Goal: Task Accomplishment & Management: Use online tool/utility

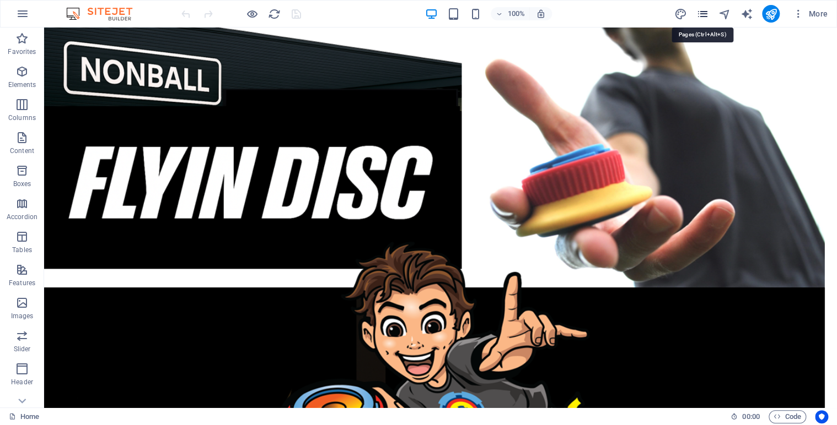
click at [706, 15] on icon "pages" at bounding box center [702, 14] width 13 height 13
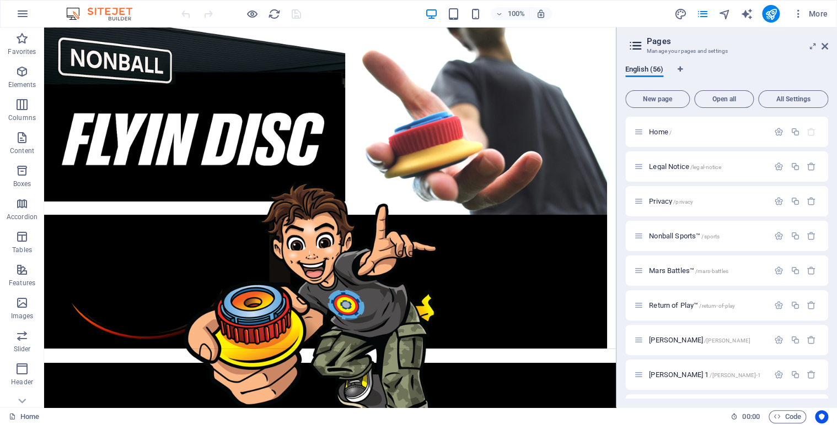
drag, startPoint x: 827, startPoint y: 124, endPoint x: 828, endPoint y: 156, distance: 32.0
click at [828, 156] on div "English (56) New page Open all All Settings Home / Legal Notice /legal-notice P…" at bounding box center [726, 232] width 220 height 352
click at [669, 304] on span "Return of Play™ /return-of-play" at bounding box center [692, 305] width 86 height 8
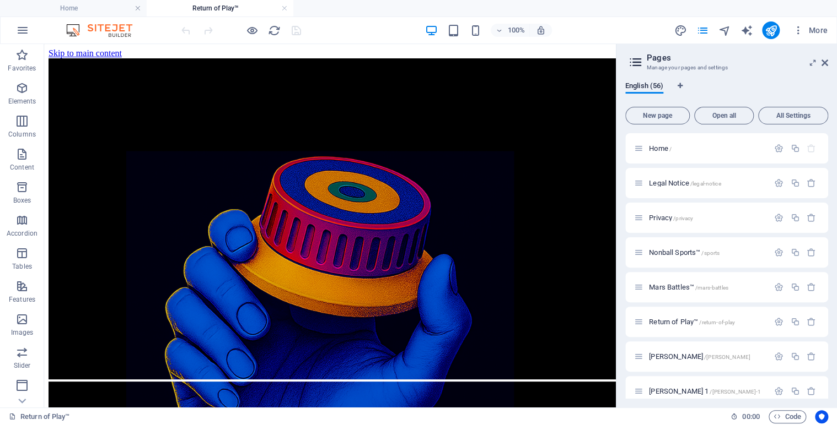
drag, startPoint x: 608, startPoint y: 71, endPoint x: 667, endPoint y: 84, distance: 60.4
click at [91, 53] on icon at bounding box center [91, 51] width 6 height 12
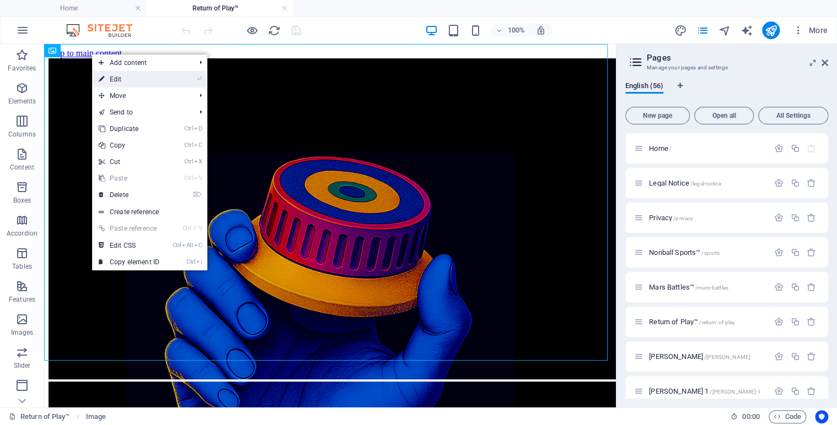
click at [130, 83] on link "⏎ Edit" at bounding box center [129, 79] width 74 height 17
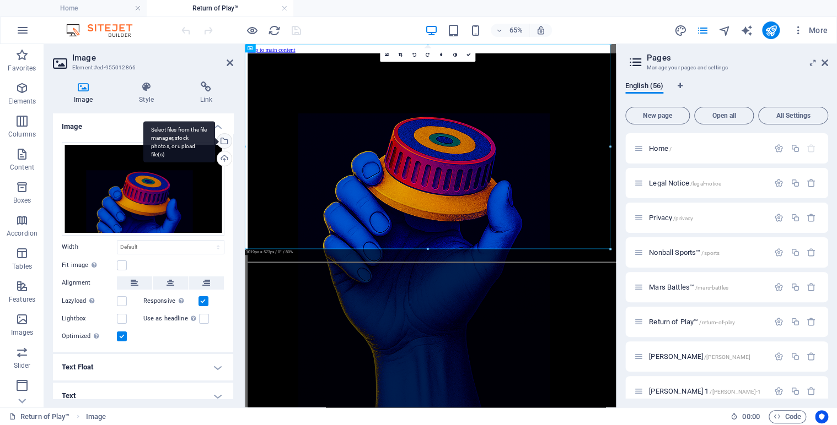
click at [225, 143] on div "Select files from the file manager, stock photos, or upload file(s)" at bounding box center [223, 142] width 17 height 17
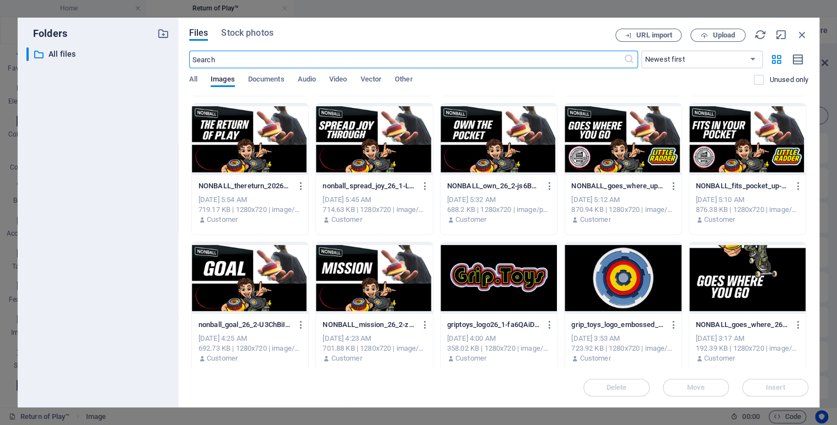
scroll to position [551, 0]
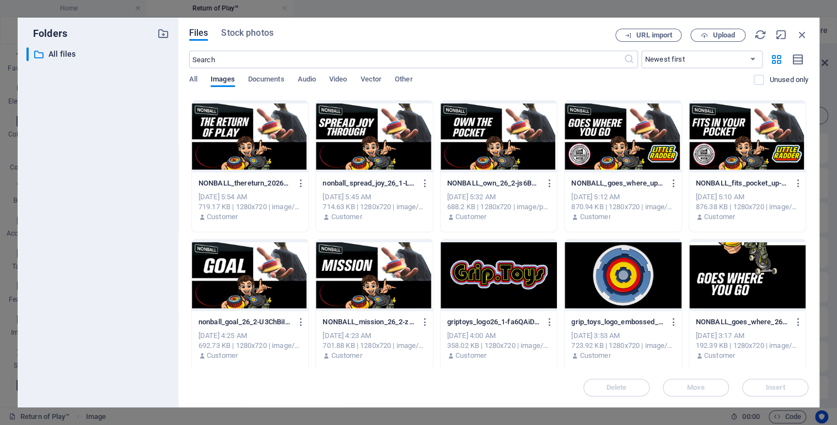
click at [230, 134] on div at bounding box center [250, 137] width 116 height 72
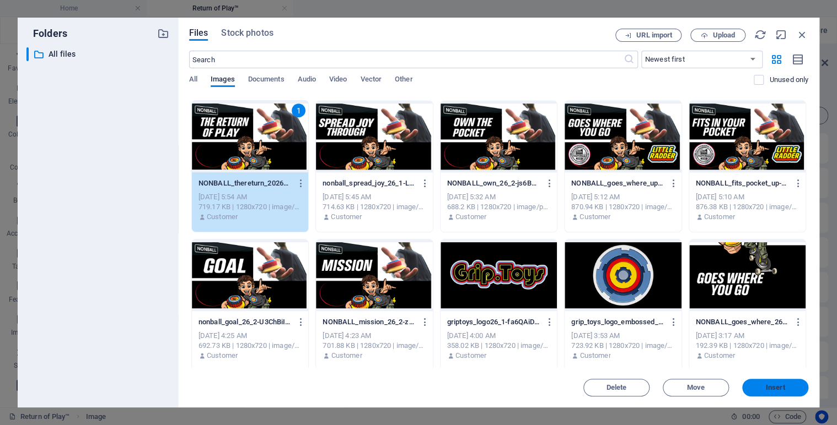
click at [762, 385] on span "Insert" at bounding box center [774, 388] width 57 height 7
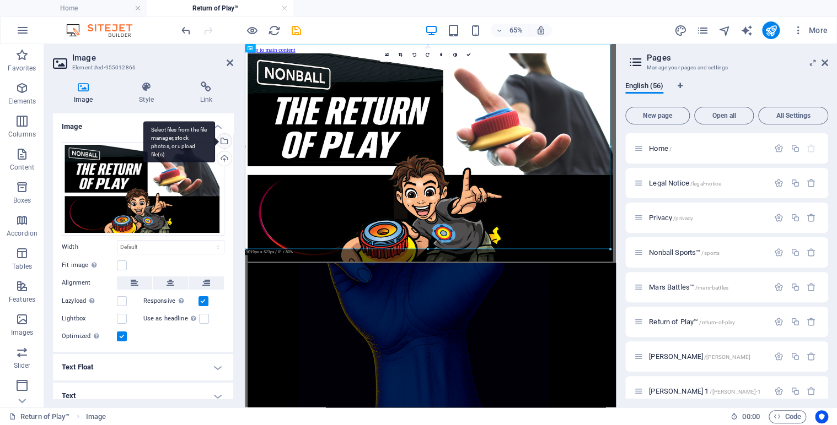
click at [221, 142] on div "Select files from the file manager, stock photos, or upload file(s)" at bounding box center [223, 142] width 17 height 17
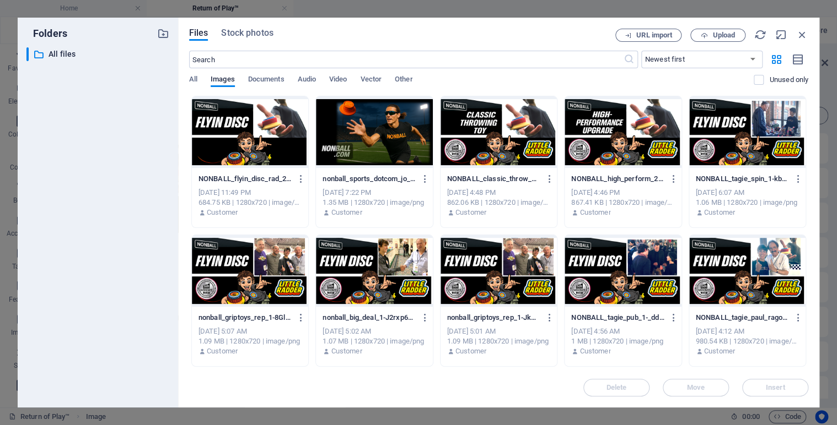
drag, startPoint x: 805, startPoint y: 115, endPoint x: 804, endPoint y: 153, distance: 38.0
drag, startPoint x: 807, startPoint y: 184, endPoint x: 808, endPoint y: 208, distance: 24.3
click at [808, 208] on div "Files Stock photos URL import Upload ​ Newest first Oldest first Name (A-Z) Nam…" at bounding box center [498, 213] width 641 height 390
click at [813, 375] on div "Files Stock photos URL import Upload ​ Newest first Oldest first Name (A-Z) Nam…" at bounding box center [498, 213] width 641 height 390
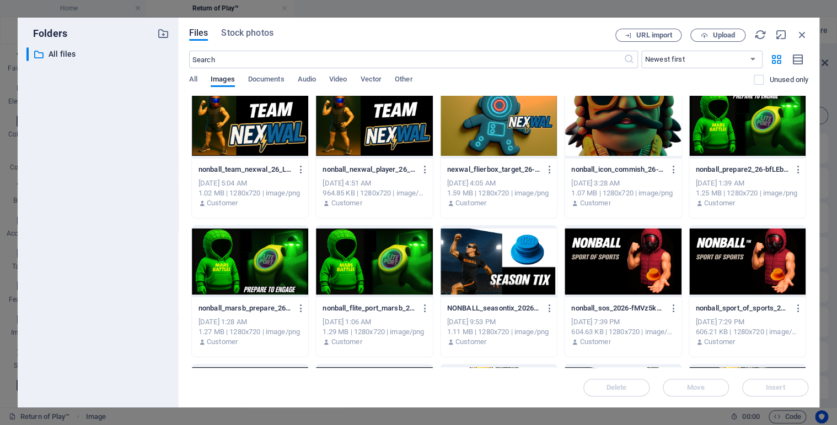
scroll to position [1260, 0]
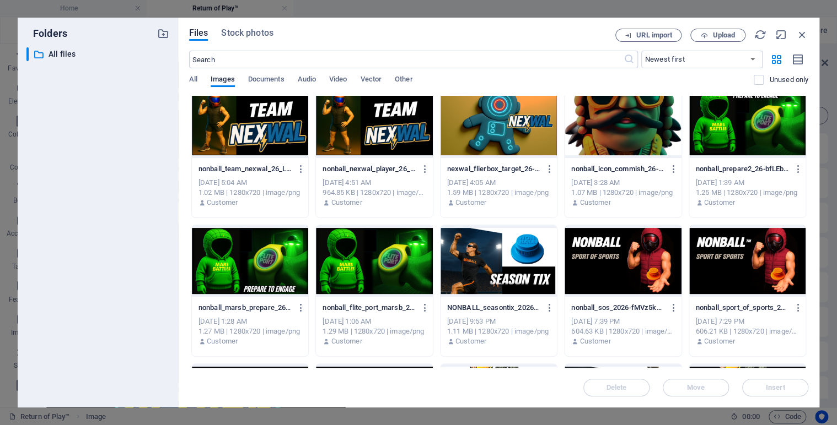
drag, startPoint x: 805, startPoint y: 240, endPoint x: 805, endPoint y: 264, distance: 24.2
click at [805, 264] on div "NONBALL_flyin_disc_rad_26-p0VpbDKYaUyKcXwmF9yHMw.png NONBALL_flyin_disc_rad_26-…" at bounding box center [498, 82] width 619 height 2493
drag, startPoint x: 807, startPoint y: 250, endPoint x: 805, endPoint y: 278, distance: 28.2
click at [805, 278] on div "Files Stock photos URL import Upload ​ Newest first Oldest first Name (A-Z) Nam…" at bounding box center [498, 213] width 641 height 390
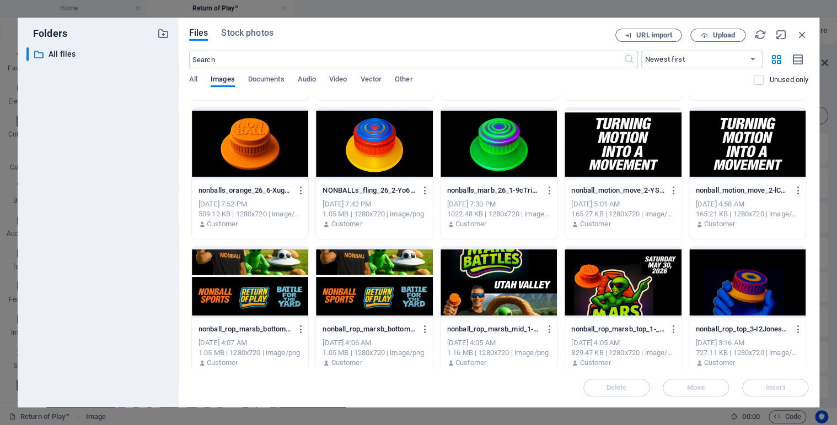
scroll to position [2600, 0]
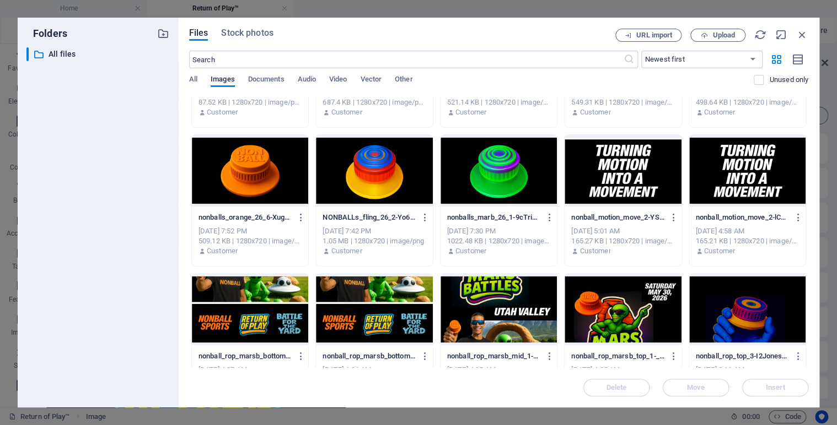
click at [751, 312] on div at bounding box center [747, 310] width 116 height 72
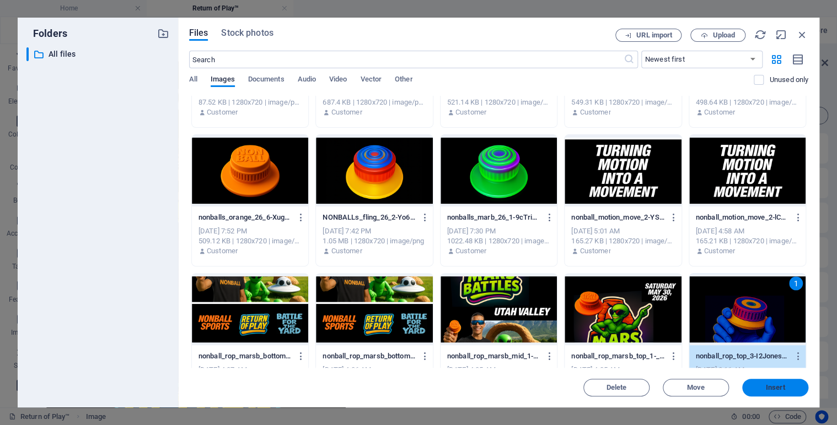
click at [764, 387] on span "Insert" at bounding box center [774, 388] width 57 height 7
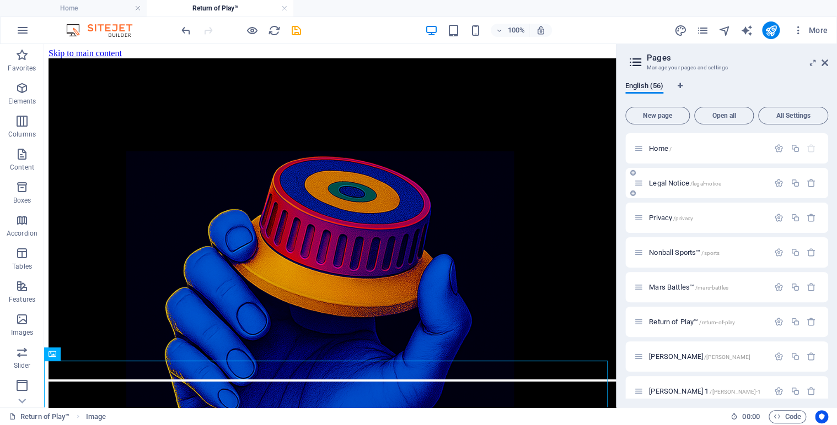
drag, startPoint x: 827, startPoint y: 157, endPoint x: 822, endPoint y: 188, distance: 31.7
click at [822, 188] on div "Home / Legal Notice /legal-notice Privacy /privacy Nonball Sports™ /sports Mars…" at bounding box center [726, 266] width 203 height 266
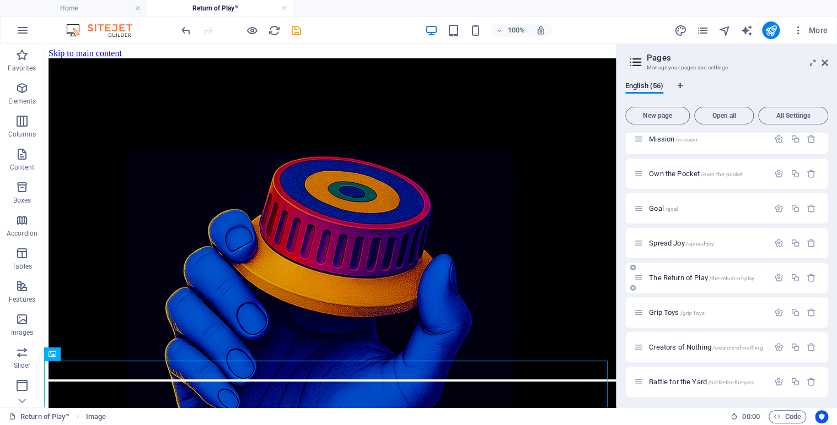
click at [684, 284] on div "The Return of Play /the-return-of-play" at bounding box center [726, 278] width 203 height 30
click at [681, 277] on span "The Return of Play /the-return-of-play" at bounding box center [701, 278] width 105 height 8
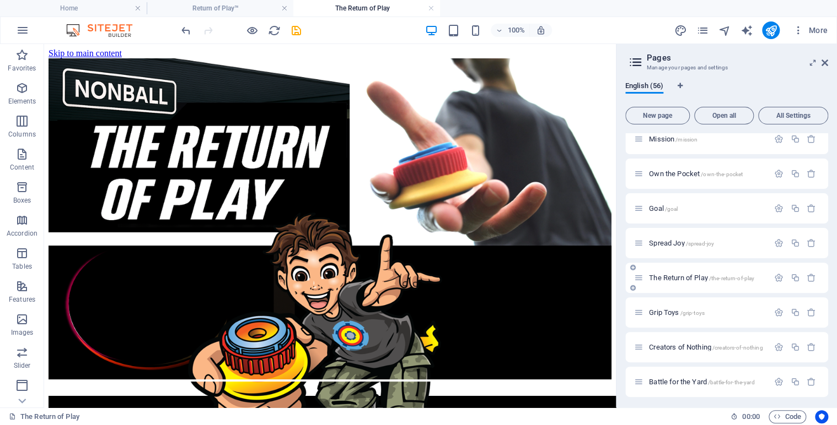
scroll to position [0, 0]
click at [95, 50] on button at bounding box center [90, 50] width 13 height 13
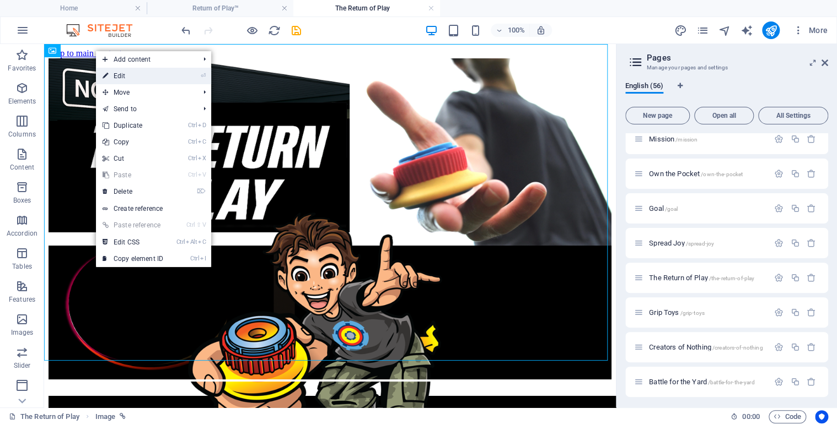
click at [123, 74] on link "⏎ Edit" at bounding box center [133, 76] width 74 height 17
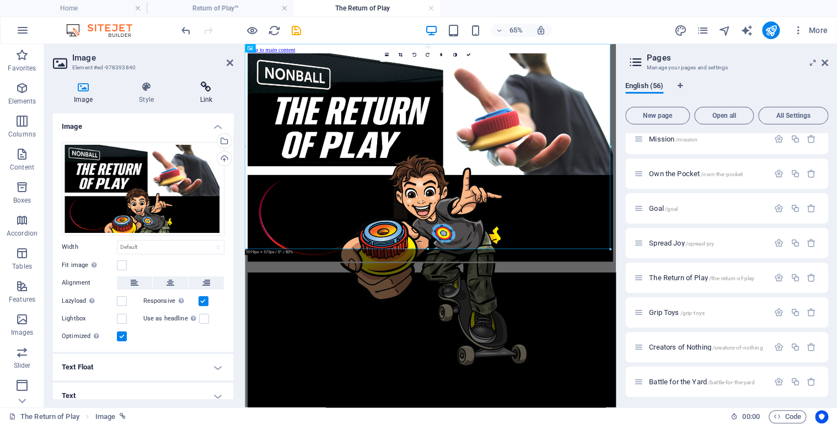
click at [211, 88] on icon at bounding box center [206, 87] width 54 height 11
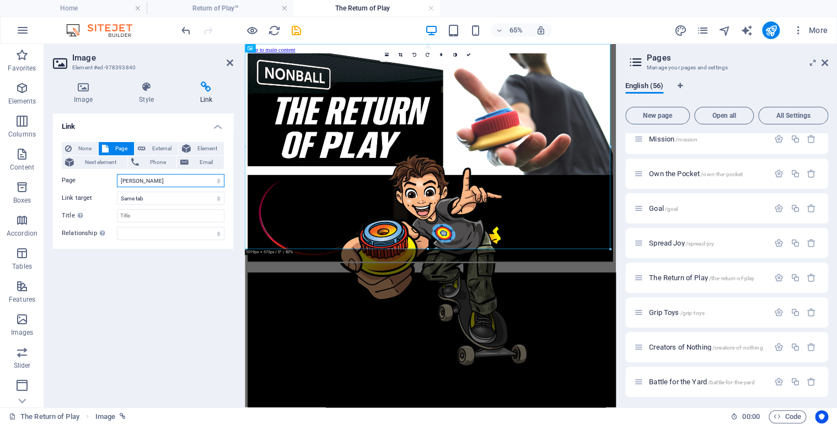
click at [217, 180] on select "Home Legal Notice Privacy Nonball Sports™ Mars Battles™ Return of Play™ [PERSON…" at bounding box center [170, 180] width 107 height 13
select select "16"
click at [117, 174] on select "Home Legal Notice Privacy Nonball Sports™ Mars Battles™ Return of Play™ [PERSON…" at bounding box center [170, 180] width 107 height 13
click at [470, 57] on icon at bounding box center [468, 55] width 4 height 4
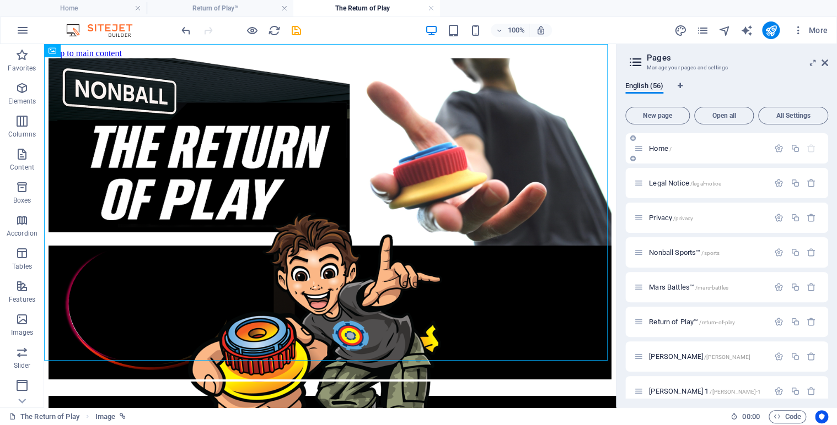
click at [660, 147] on span "Home /" at bounding box center [660, 148] width 23 height 8
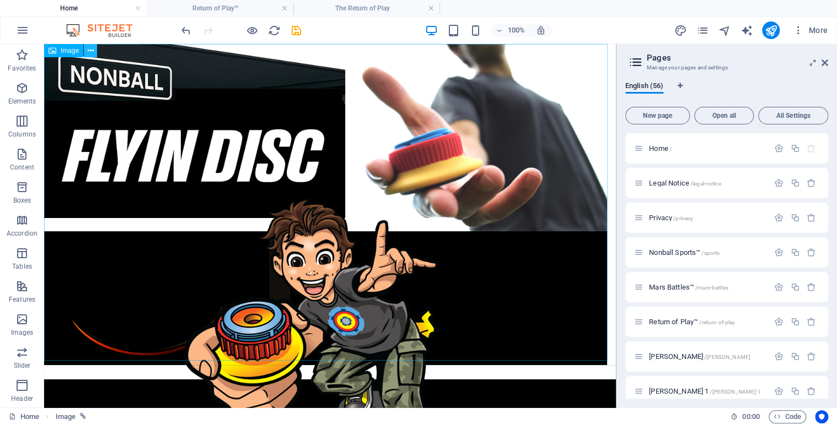
click at [91, 51] on icon at bounding box center [91, 51] width 6 height 12
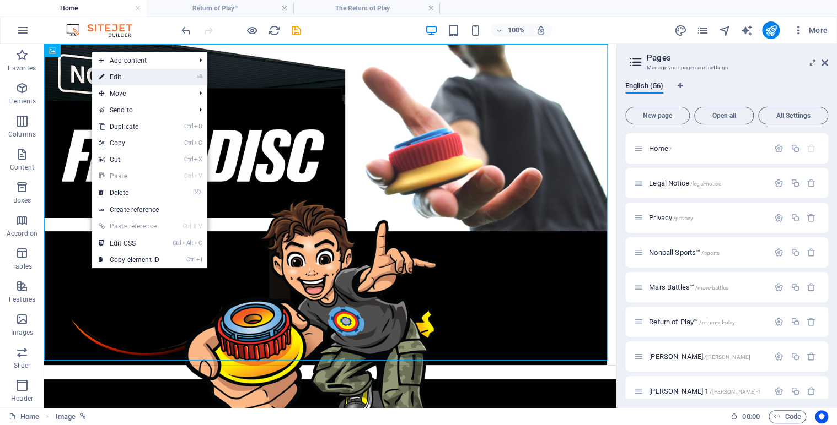
click at [125, 79] on link "⏎ Edit" at bounding box center [129, 77] width 74 height 17
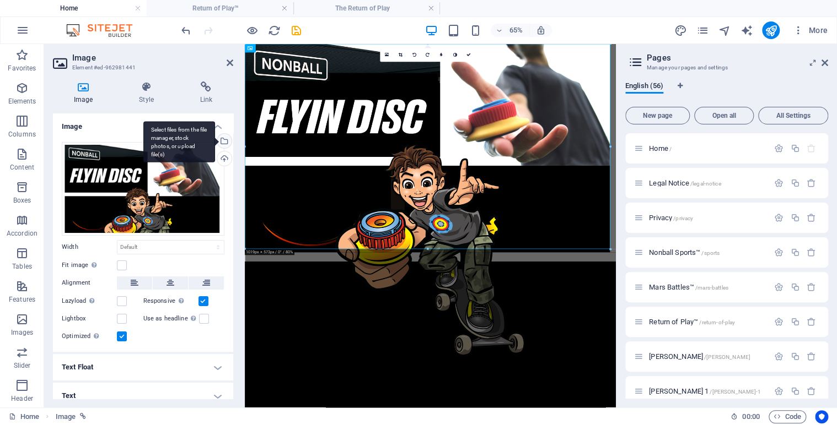
click at [223, 143] on div "Select files from the file manager, stock photos, or upload file(s)" at bounding box center [223, 142] width 17 height 17
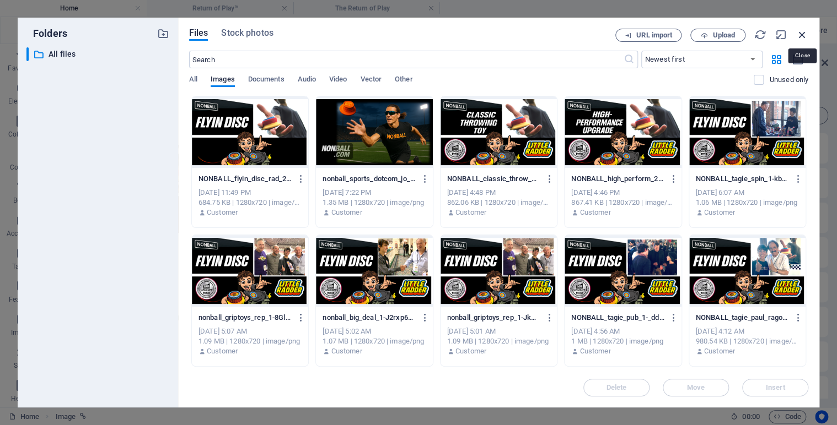
click at [800, 33] on icon "button" at bounding box center [802, 35] width 12 height 12
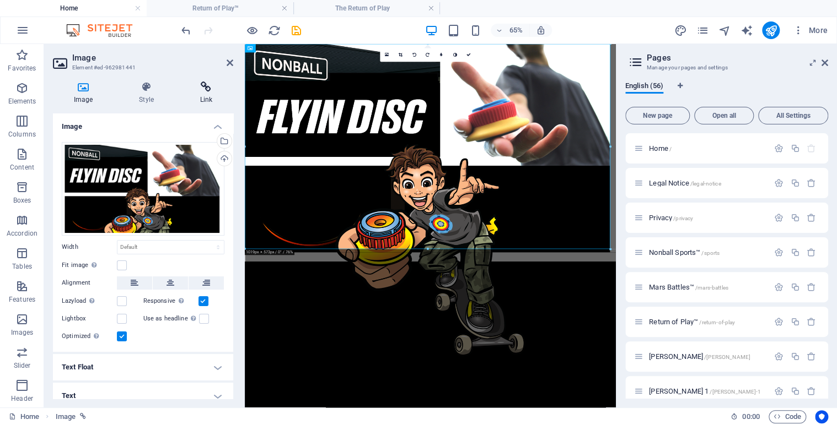
click at [200, 92] on icon at bounding box center [206, 87] width 54 height 11
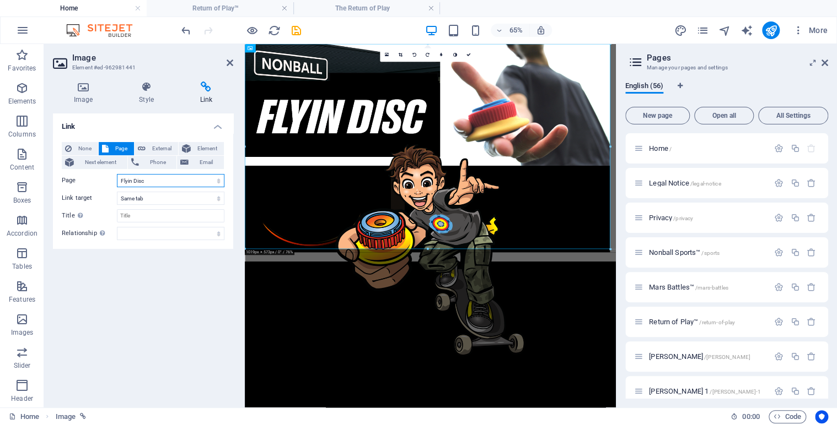
click at [219, 180] on select "Home Legal Notice Privacy Nonball Sports™ Mars Battles™ Return of Play™ [PERSON…" at bounding box center [170, 180] width 107 height 13
select select "45"
click at [117, 174] on select "Home Legal Notice Privacy Nonball Sports™ Mars Battles™ Return of Play™ [PERSON…" at bounding box center [170, 180] width 107 height 13
click at [469, 56] on icon at bounding box center [468, 55] width 4 height 4
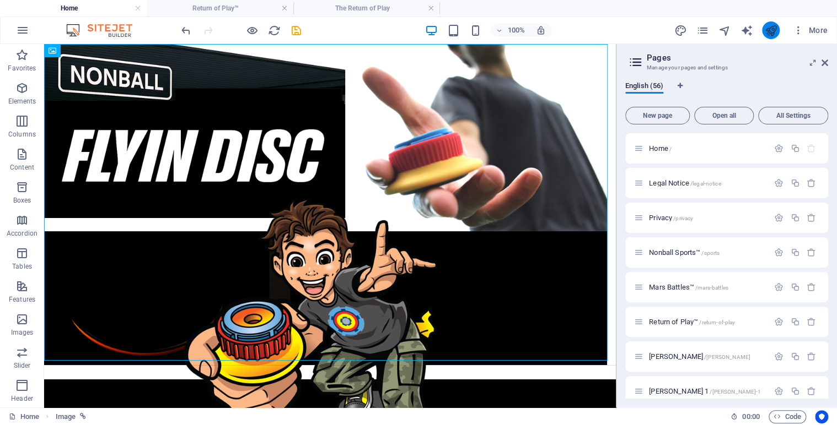
click at [777, 31] on button "publish" at bounding box center [771, 30] width 18 height 18
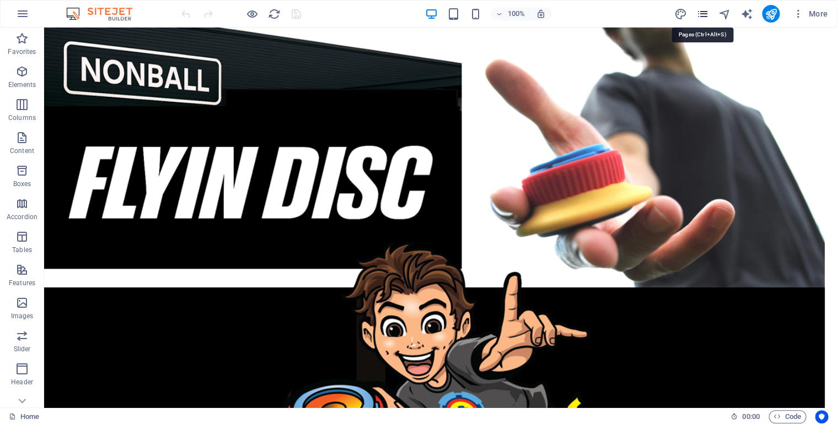
click at [703, 15] on icon "pages" at bounding box center [702, 14] width 13 height 13
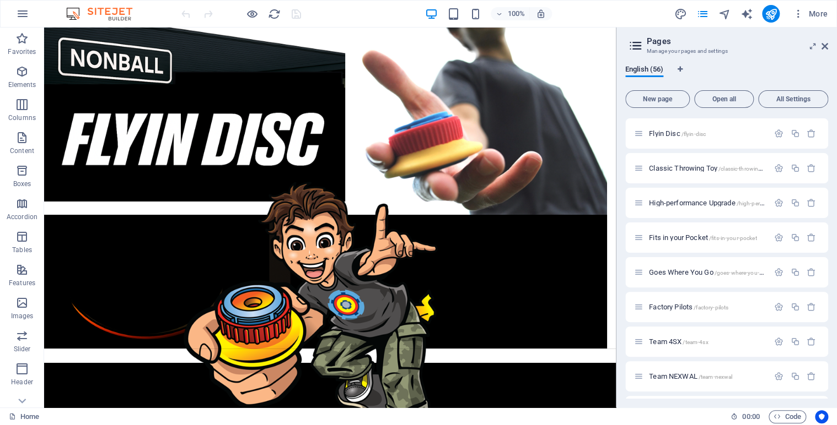
scroll to position [440, 0]
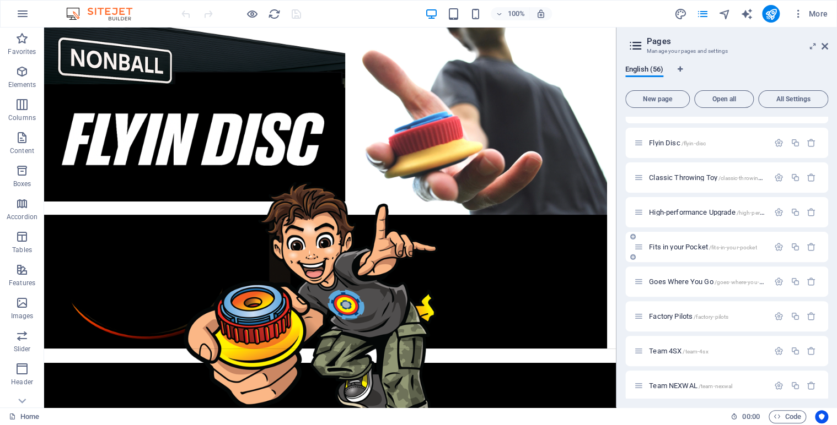
click at [671, 247] on span "Fits in your Pocket /fits-in-your-pocket" at bounding box center [702, 247] width 107 height 8
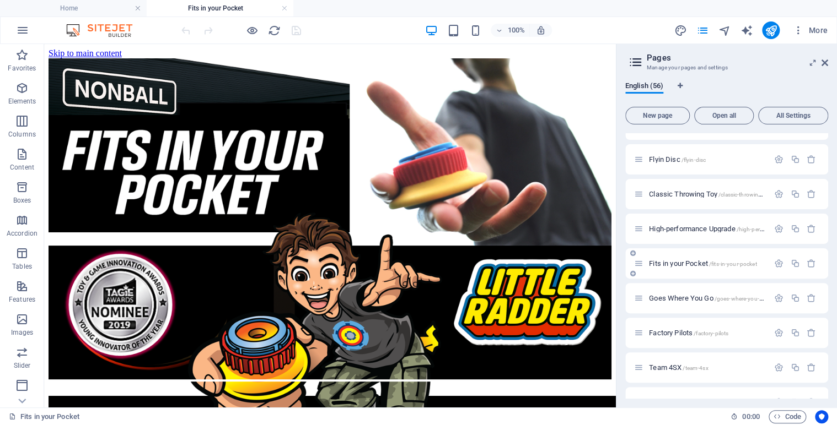
scroll to position [0, 0]
click at [89, 51] on icon at bounding box center [91, 51] width 6 height 12
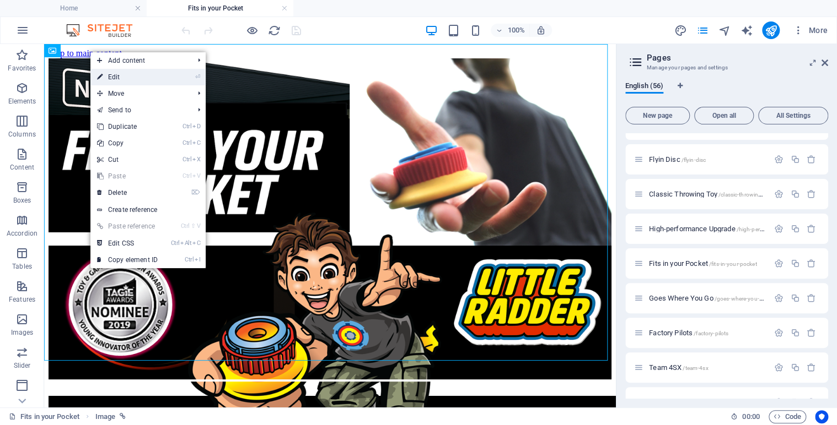
click at [119, 75] on link "⏎ Edit" at bounding box center [127, 77] width 74 height 17
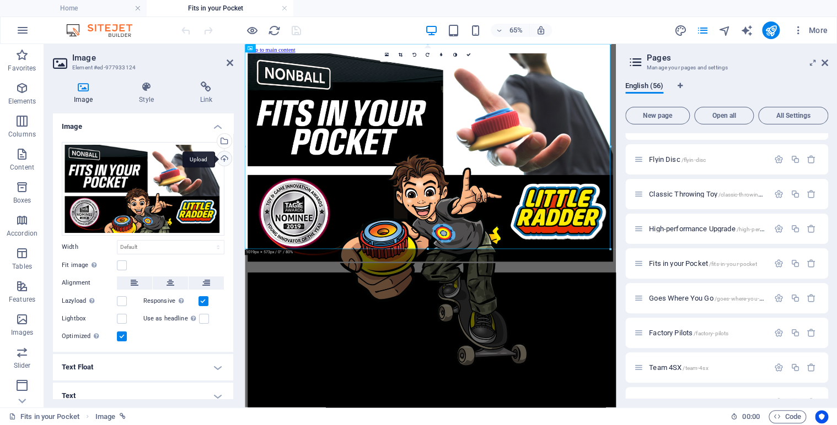
click at [223, 159] on div "Upload" at bounding box center [223, 160] width 17 height 17
click at [223, 156] on div "Upload" at bounding box center [223, 160] width 17 height 17
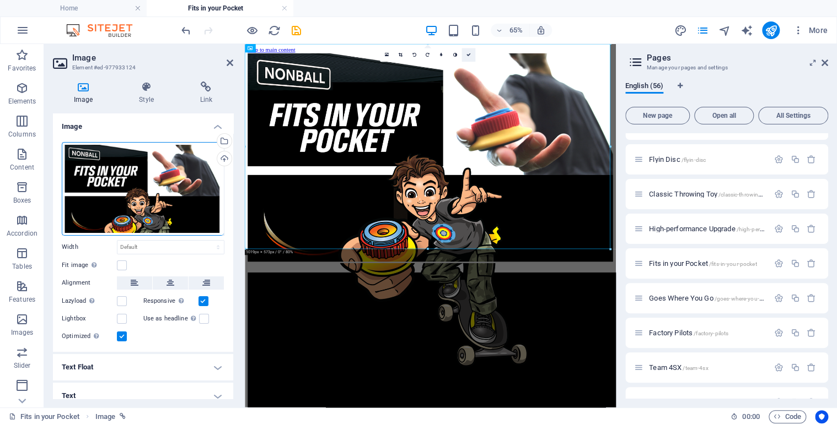
click at [469, 57] on link at bounding box center [468, 55] width 14 height 14
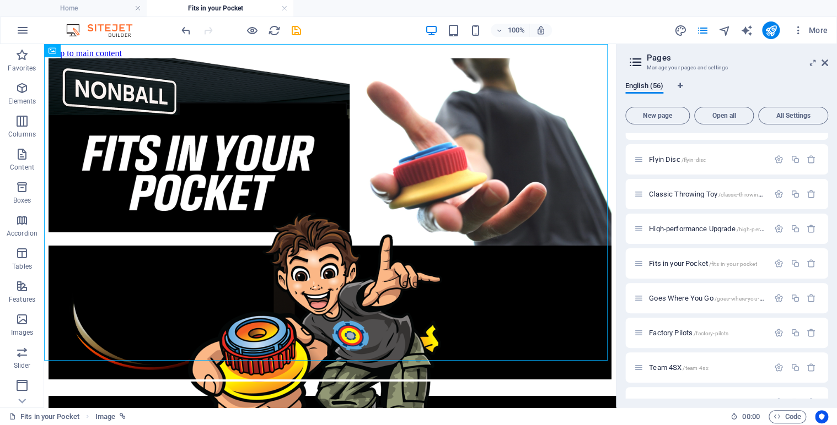
drag, startPoint x: 611, startPoint y: 74, endPoint x: 665, endPoint y: 104, distance: 61.9
click at [670, 297] on span "Goes Where You Go /goes-where-you-go" at bounding box center [707, 298] width 117 height 8
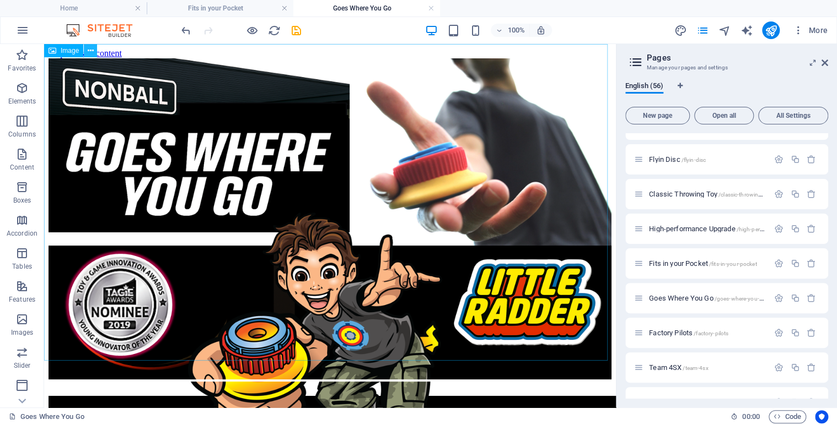
click at [93, 48] on icon at bounding box center [91, 51] width 6 height 12
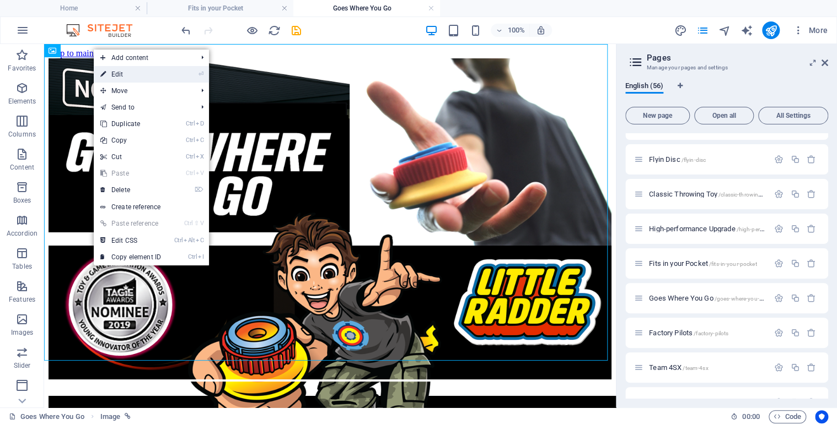
click at [121, 73] on link "⏎ Edit" at bounding box center [131, 74] width 74 height 17
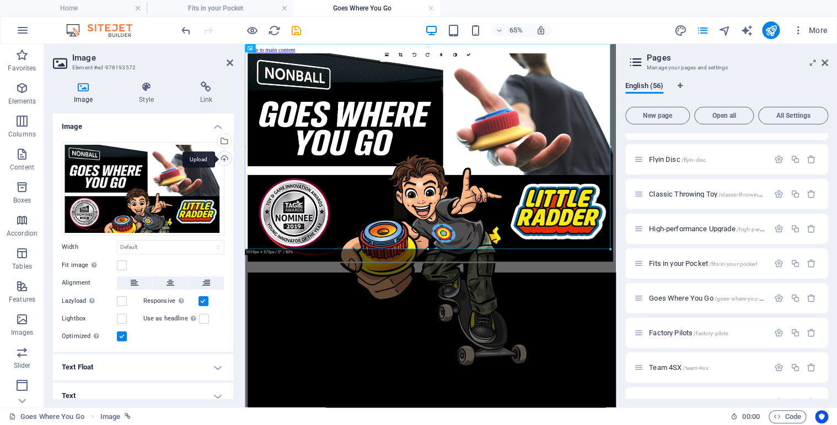
click at [224, 157] on div "Upload" at bounding box center [223, 160] width 17 height 17
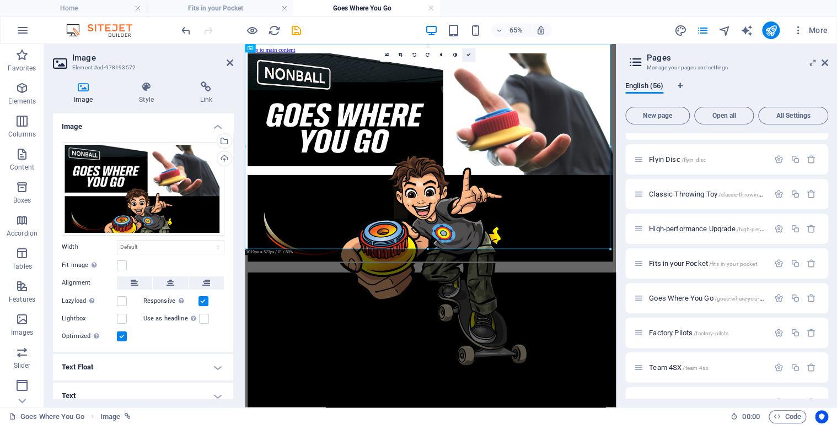
click at [469, 55] on icon at bounding box center [468, 55] width 4 height 4
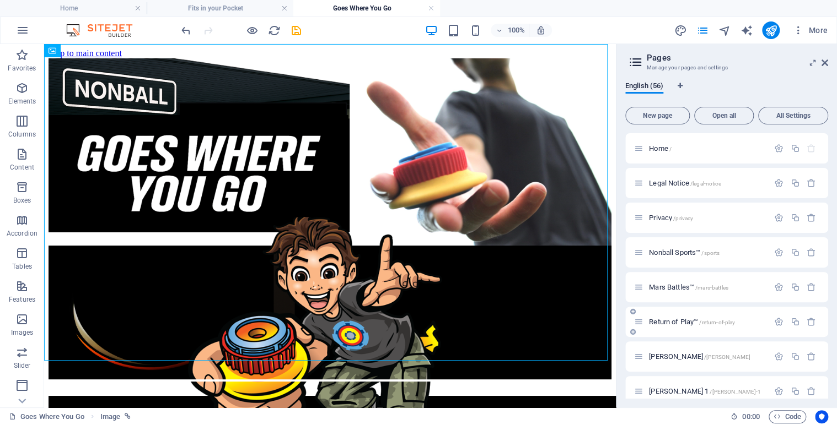
click at [670, 320] on span "Return of Play™ /return-of-play" at bounding box center [692, 322] width 86 height 8
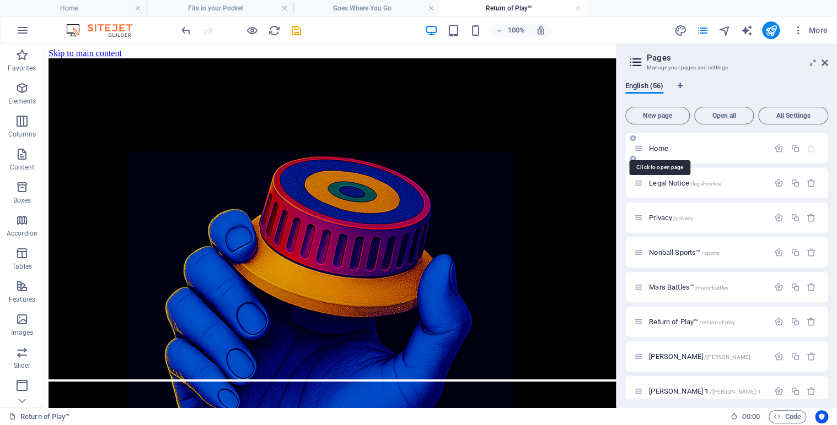
click at [661, 149] on span "Home /" at bounding box center [660, 148] width 23 height 8
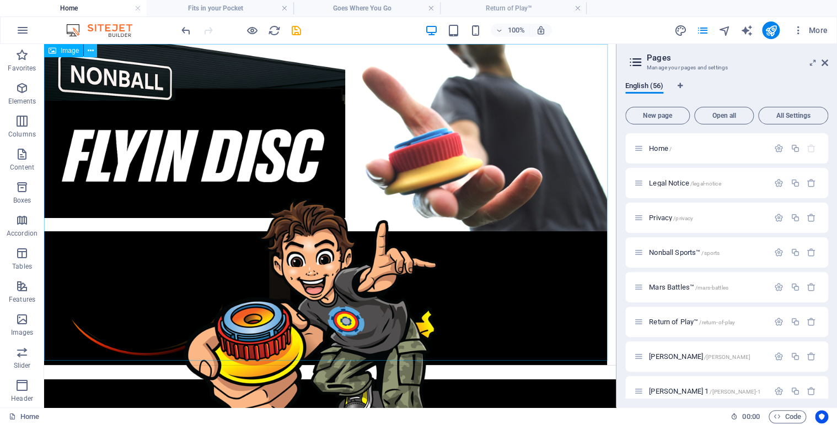
click at [94, 50] on button at bounding box center [90, 50] width 13 height 13
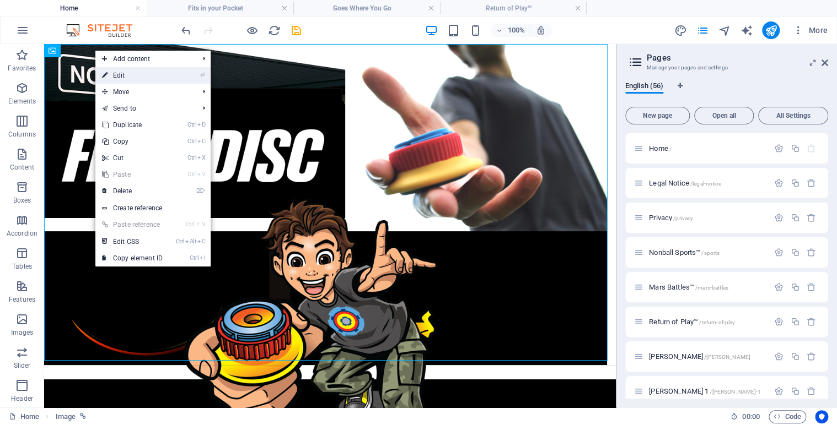
click at [125, 73] on link "⏎ Edit" at bounding box center [132, 75] width 74 height 17
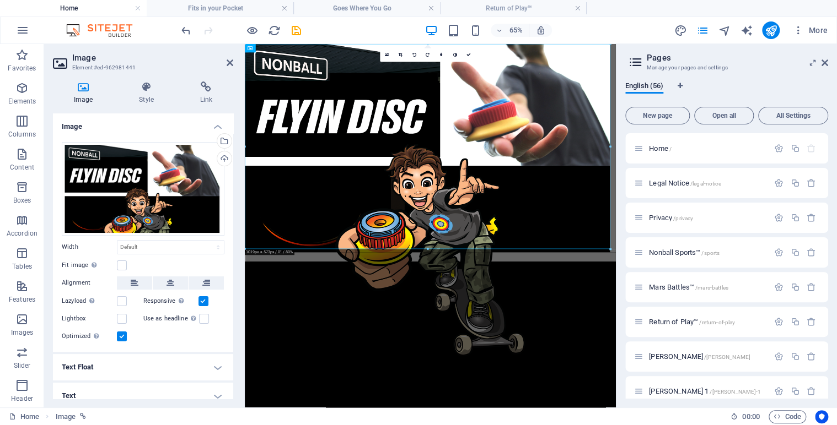
click at [83, 98] on h4 "Image" at bounding box center [85, 93] width 65 height 23
click at [221, 161] on div "Upload" at bounding box center [223, 160] width 17 height 17
click at [220, 159] on div "Upload" at bounding box center [223, 160] width 17 height 17
click at [466, 57] on icon at bounding box center [468, 55] width 4 height 4
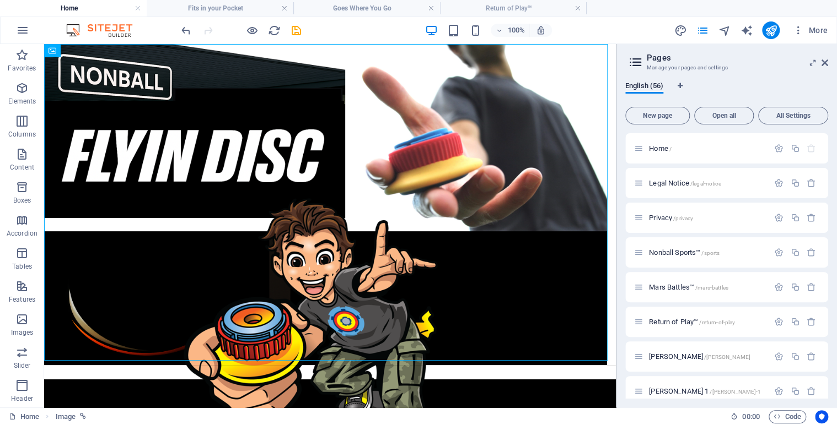
drag, startPoint x: 827, startPoint y: 151, endPoint x: 829, endPoint y: 266, distance: 115.2
click at [829, 266] on div "English (56) New page Open all All Settings Home / Legal Notice /legal-notice P…" at bounding box center [726, 240] width 220 height 335
click at [827, 368] on div "Home / Legal Notice /legal-notice Privacy /privacy Nonball Sports™ /sports Mars…" at bounding box center [726, 266] width 203 height 266
drag, startPoint x: 827, startPoint y: 368, endPoint x: 827, endPoint y: 387, distance: 19.8
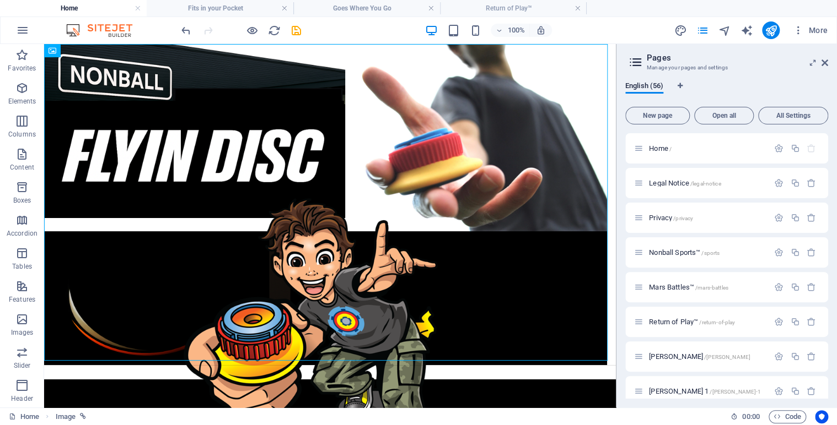
click at [827, 387] on div "Home / Legal Notice /legal-notice Privacy /privacy Nonball Sports™ /sports Mars…" at bounding box center [726, 266] width 203 height 266
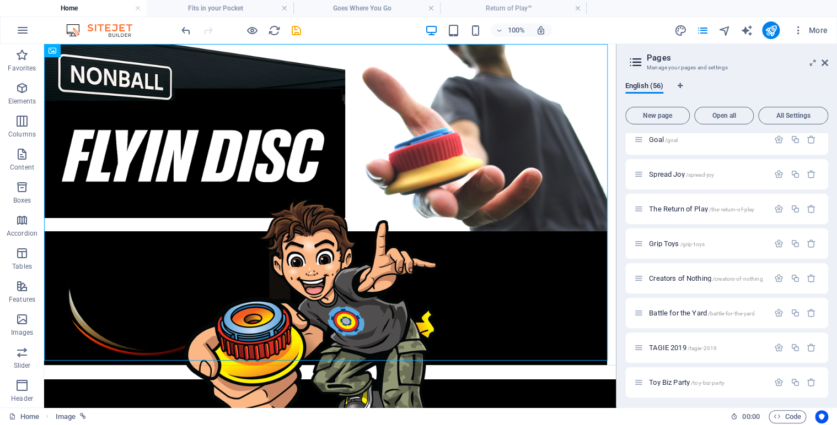
scroll to position [1521, 0]
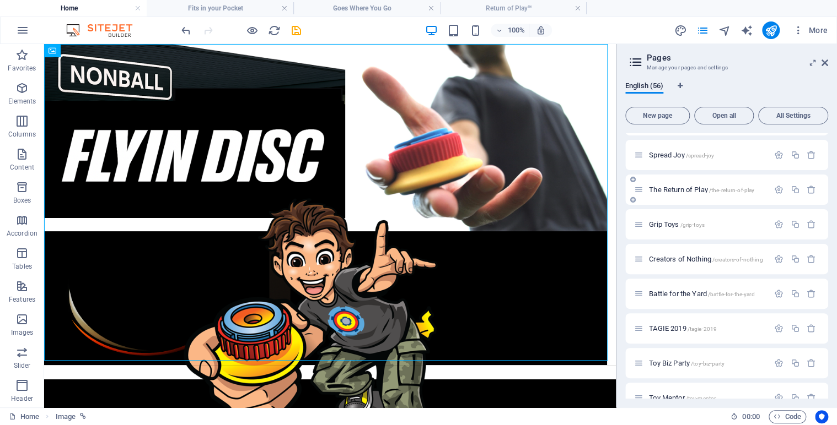
click at [692, 188] on span "The Return of Play /the-return-of-play" at bounding box center [701, 190] width 105 height 8
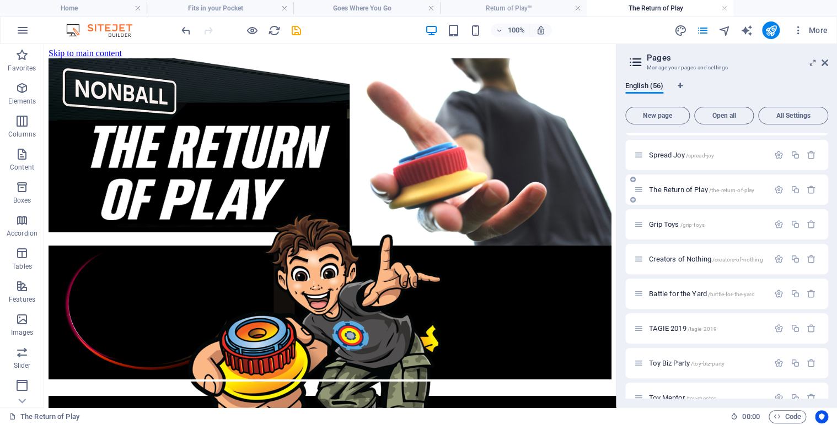
scroll to position [0, 0]
click at [91, 51] on icon at bounding box center [91, 51] width 6 height 12
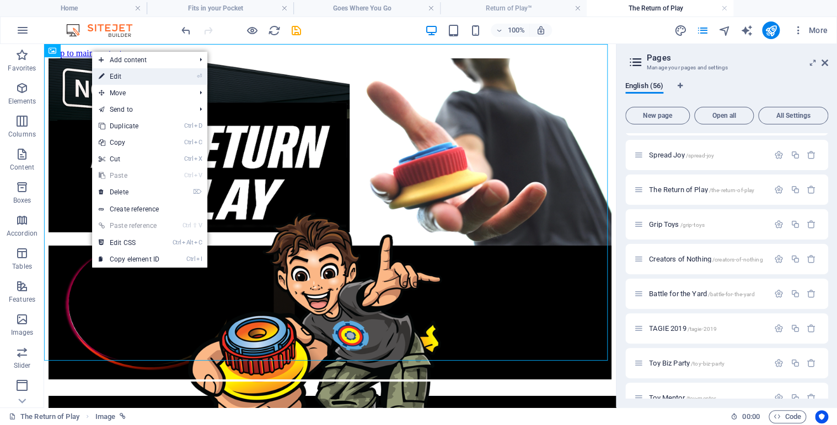
click at [117, 77] on link "⏎ Edit" at bounding box center [129, 76] width 74 height 17
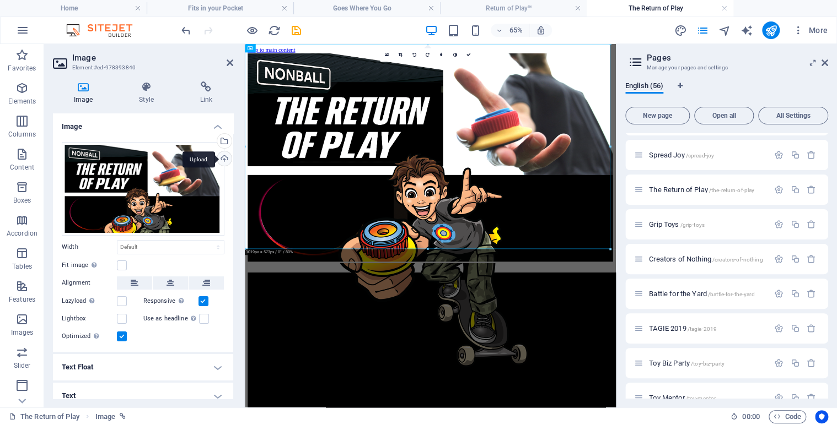
click at [223, 158] on div "Upload" at bounding box center [223, 160] width 17 height 17
drag, startPoint x: 827, startPoint y: 356, endPoint x: 827, endPoint y: 341, distance: 14.9
click at [827, 341] on div "Home / Legal Notice /legal-notice Privacy /privacy Nonball Sports™ /sports Mars…" at bounding box center [726, 266] width 203 height 266
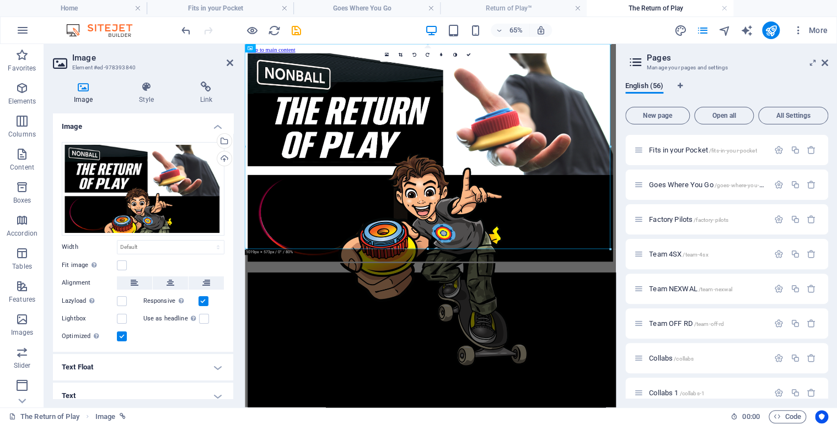
scroll to position [532, 0]
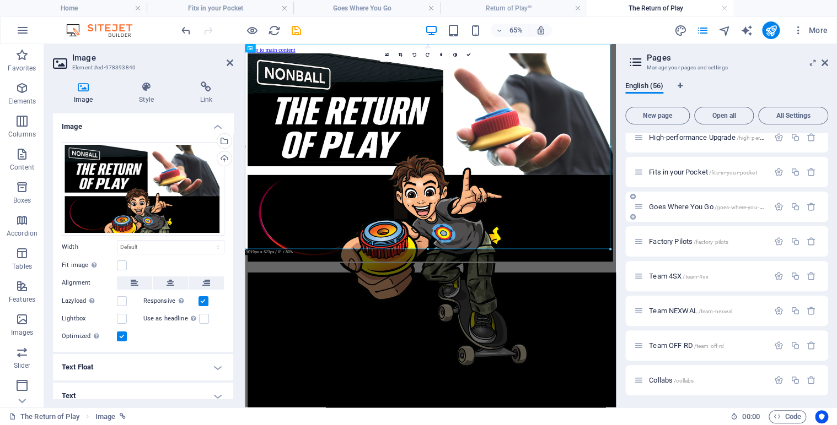
click at [678, 204] on span "Goes Where You Go /goes-where-you-go" at bounding box center [707, 207] width 117 height 8
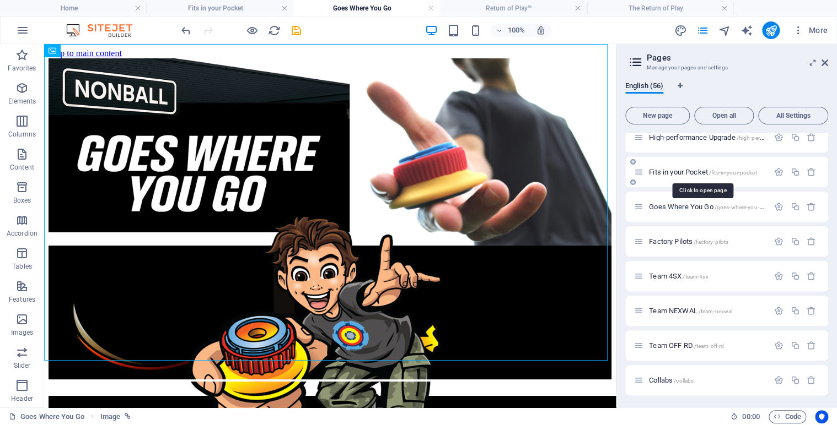
click at [678, 170] on span "Fits in your Pocket /fits-in-your-pocket" at bounding box center [702, 172] width 107 height 8
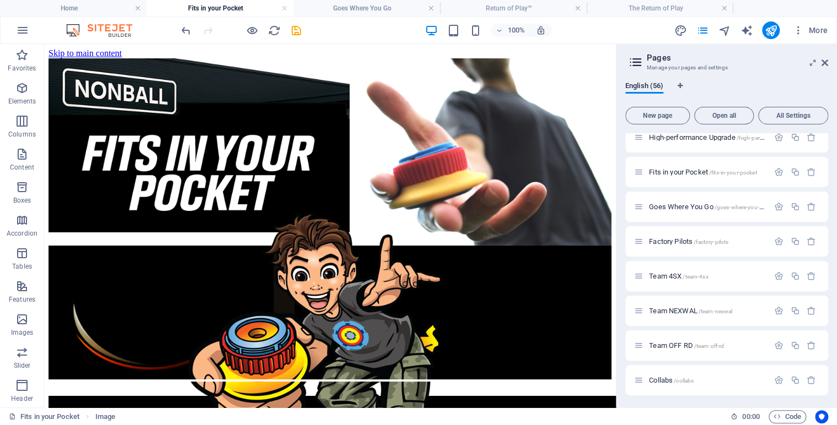
click at [734, 265] on div "Team 4SX /team-4sx" at bounding box center [726, 276] width 203 height 30
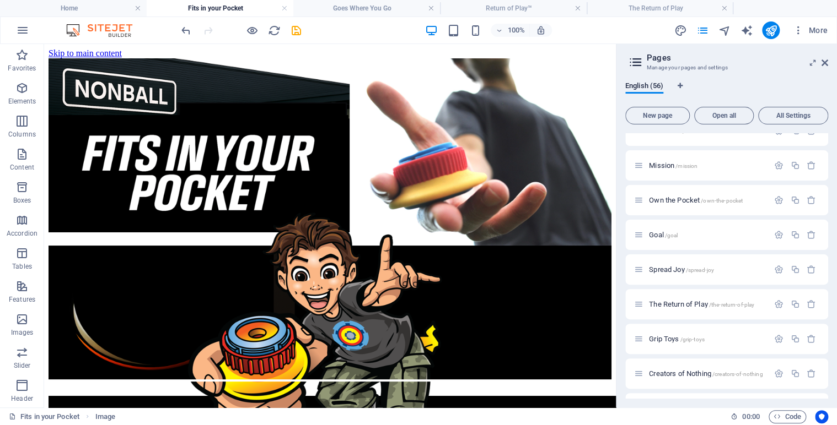
scroll to position [1436, 0]
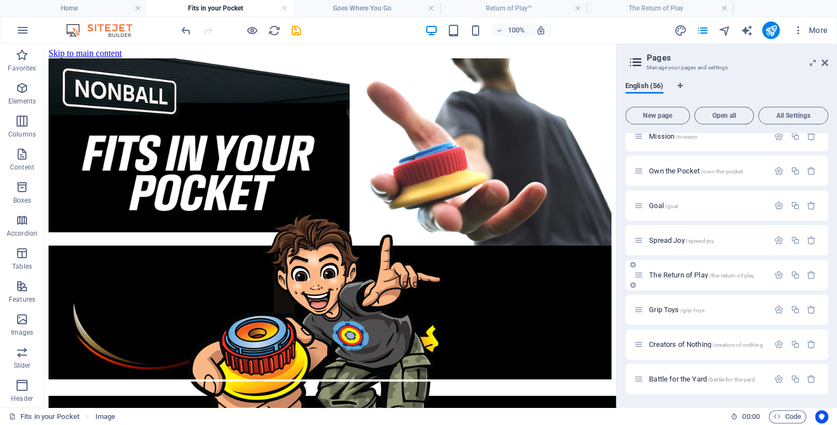
click at [692, 274] on span "The Return of Play /the-return-of-play" at bounding box center [701, 275] width 105 height 8
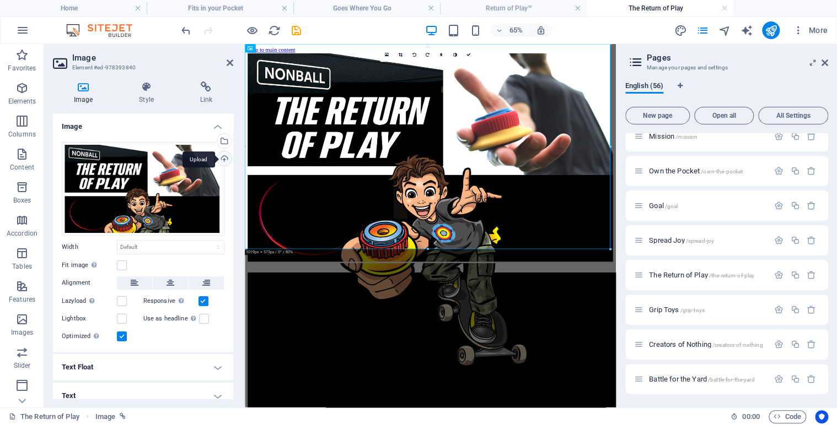
click at [223, 156] on div "Upload" at bounding box center [223, 160] width 17 height 17
click at [470, 53] on icon at bounding box center [468, 55] width 4 height 4
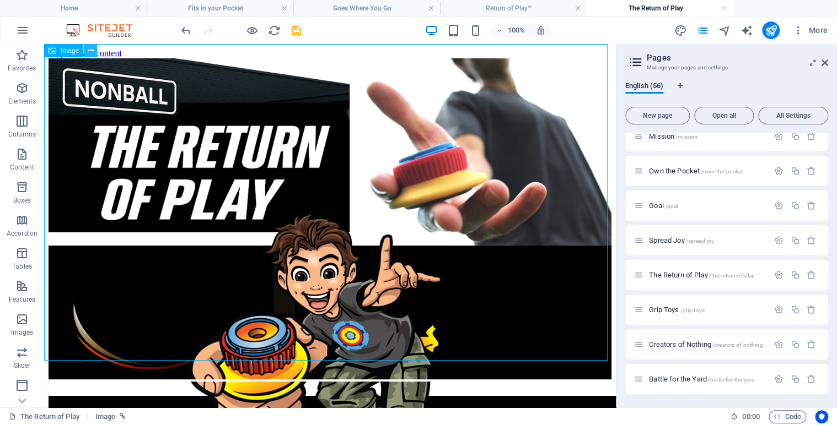
click at [94, 53] on button at bounding box center [90, 50] width 13 height 13
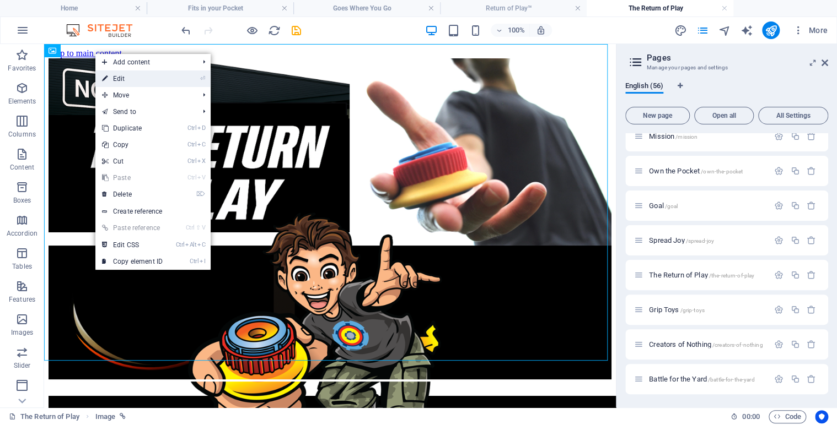
click at [123, 79] on link "⏎ Edit" at bounding box center [132, 79] width 74 height 17
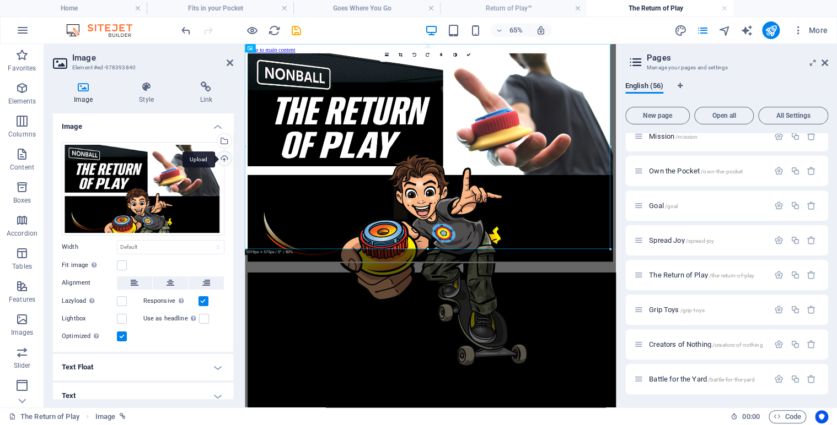
click at [225, 161] on div "Upload" at bounding box center [223, 160] width 17 height 17
click at [470, 55] on icon at bounding box center [468, 55] width 4 height 4
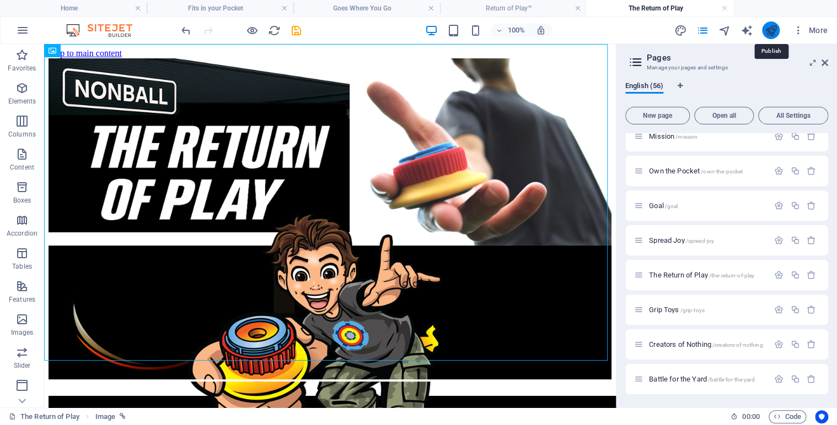
click at [766, 28] on icon "publish" at bounding box center [770, 30] width 13 height 13
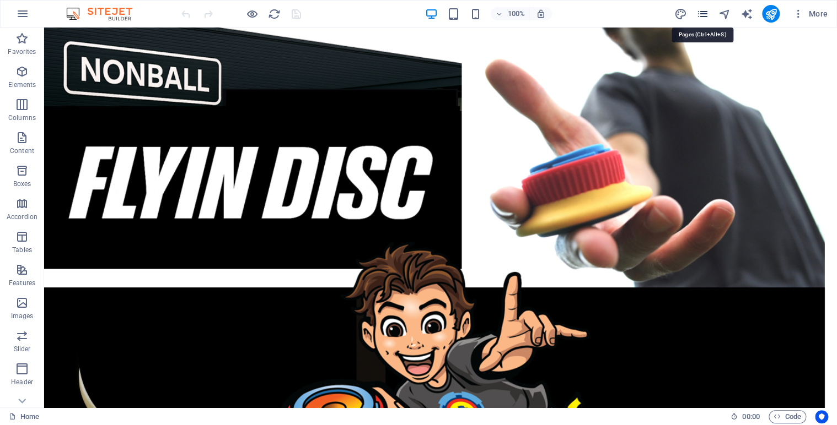
click at [700, 18] on icon "pages" at bounding box center [702, 14] width 13 height 13
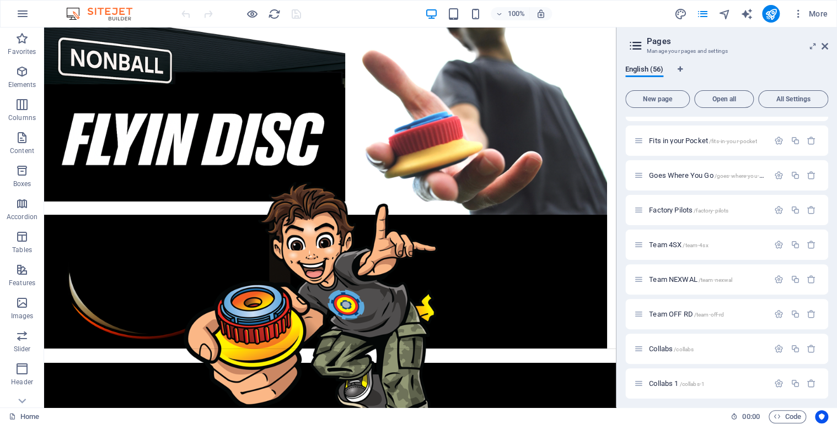
scroll to position [538, 0]
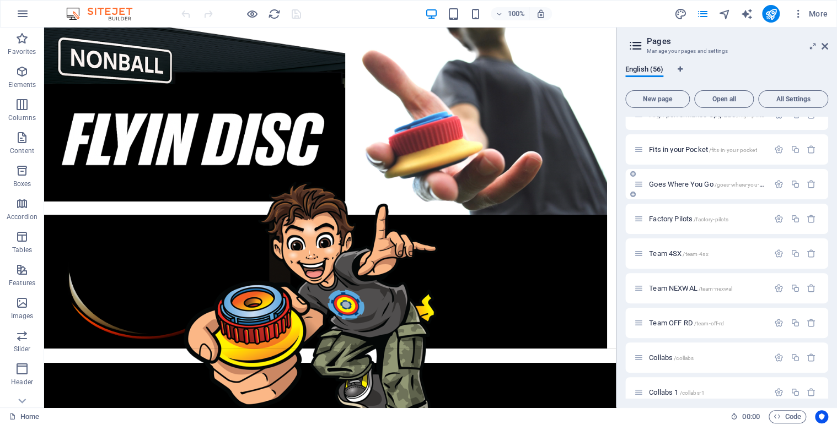
click at [688, 186] on span "Goes Where You Go /goes-where-you-go" at bounding box center [707, 184] width 117 height 8
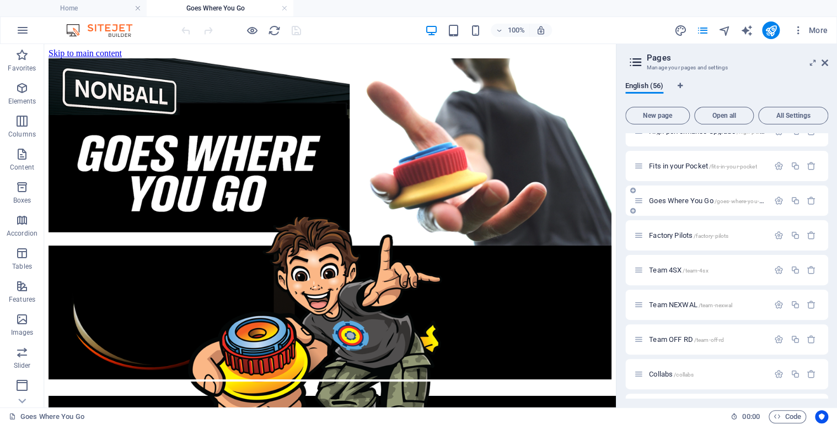
scroll to position [0, 0]
click at [90, 51] on icon at bounding box center [91, 51] width 6 height 12
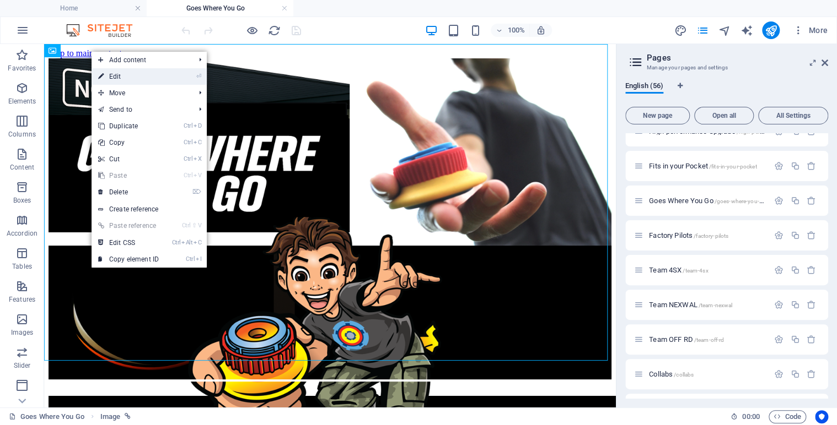
click at [116, 76] on link "⏎ Edit" at bounding box center [128, 76] width 74 height 17
select select "43"
select select
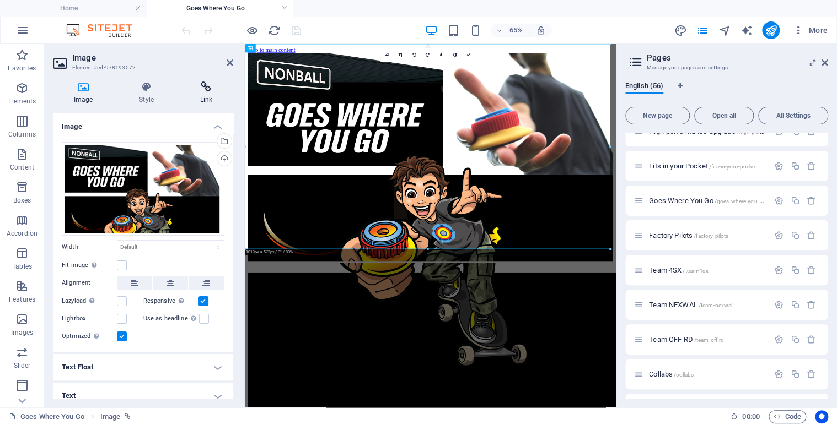
click at [208, 94] on h4 "Link" at bounding box center [206, 93] width 54 height 23
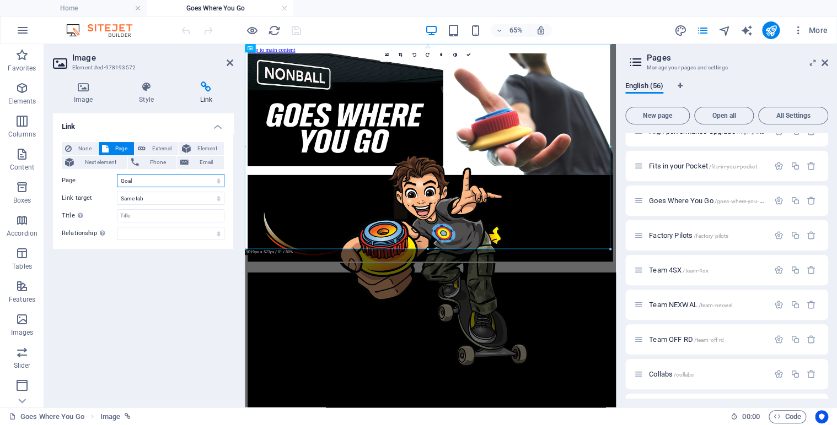
click at [194, 179] on select "Home Legal Notice Privacy Nonball Sports™ Mars Battles™ Return of Play™ [PERSON…" at bounding box center [170, 180] width 107 height 13
select select "0"
click at [117, 174] on select "Home Legal Notice Privacy Nonball Sports™ Mars Battles™ Return of Play™ [PERSON…" at bounding box center [170, 180] width 107 height 13
click at [468, 55] on icon at bounding box center [468, 55] width 4 height 4
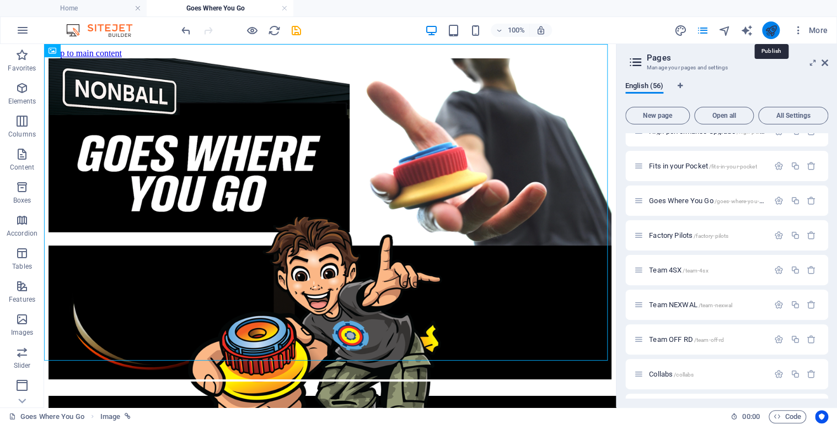
click at [769, 33] on icon "publish" at bounding box center [770, 30] width 13 height 13
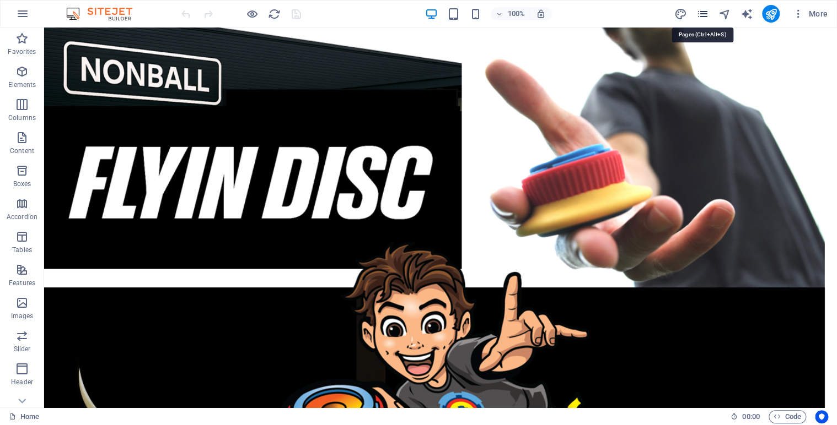
click at [705, 14] on icon "pages" at bounding box center [702, 14] width 13 height 13
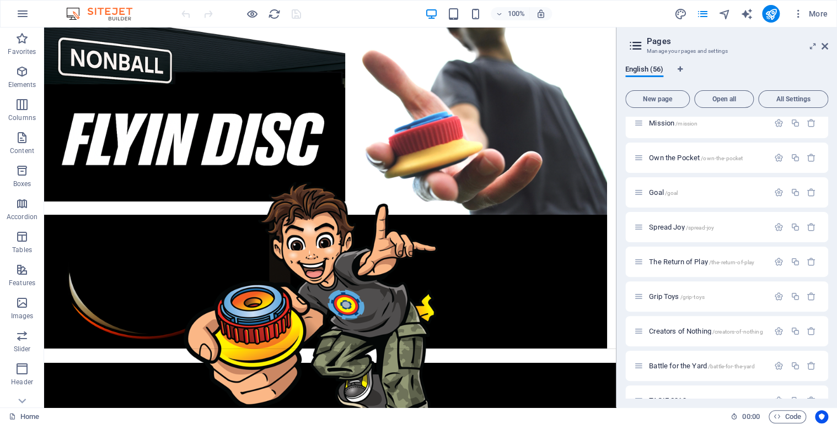
scroll to position [1433, 0]
click at [674, 261] on span "The Return of Play /the-return-of-play" at bounding box center [701, 261] width 105 height 8
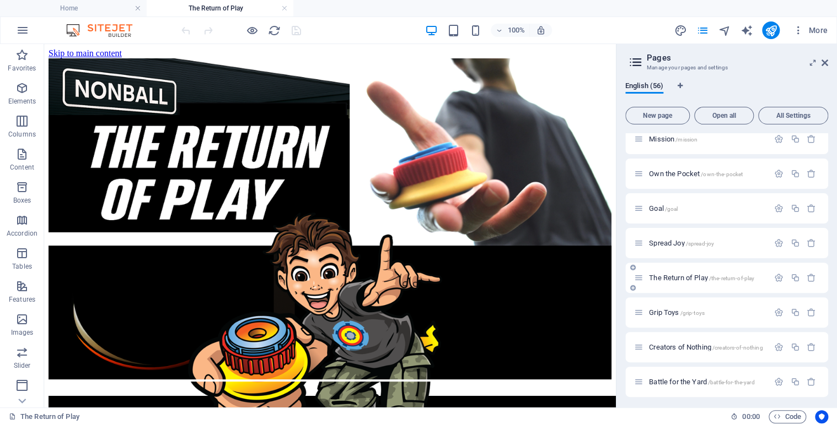
scroll to position [0, 0]
click at [90, 48] on icon at bounding box center [91, 51] width 6 height 12
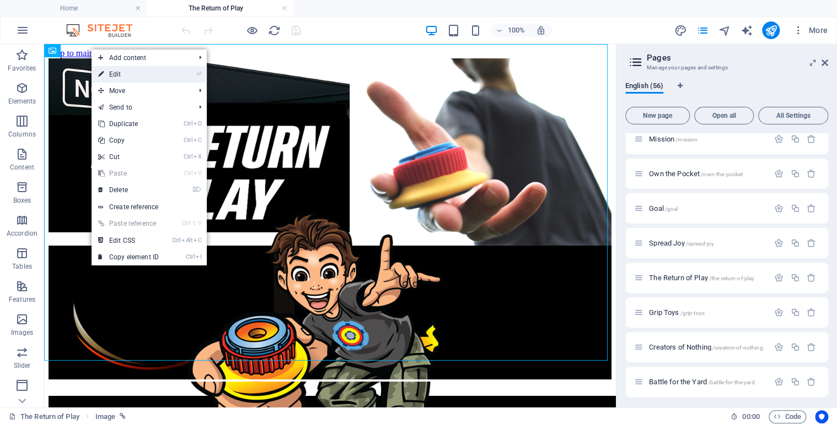
click at [128, 73] on link "⏎ Edit" at bounding box center [128, 74] width 74 height 17
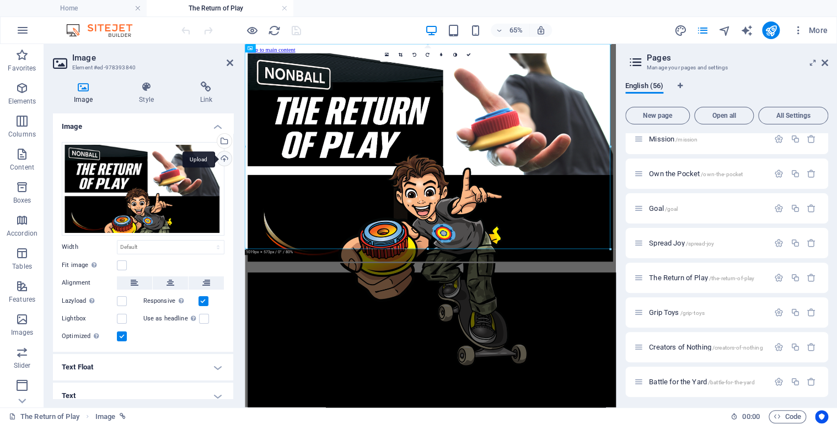
click at [223, 158] on div "Upload" at bounding box center [223, 160] width 17 height 17
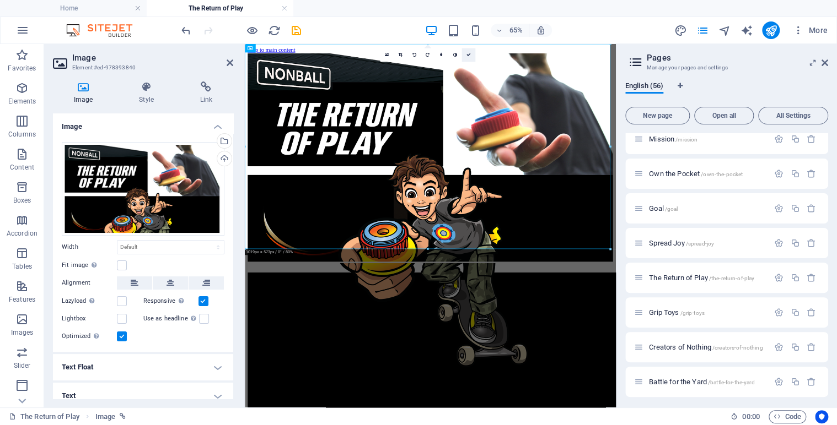
click at [468, 56] on icon at bounding box center [468, 55] width 4 height 4
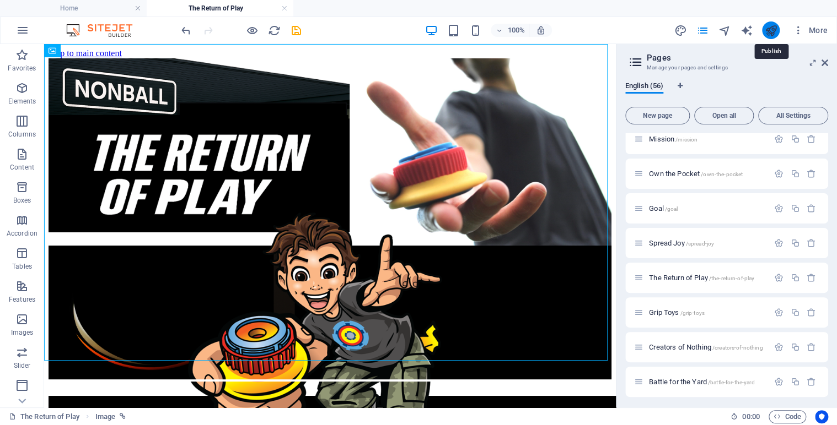
click at [771, 29] on icon "publish" at bounding box center [770, 30] width 13 height 13
